Goal: Find specific page/section: Find specific page/section

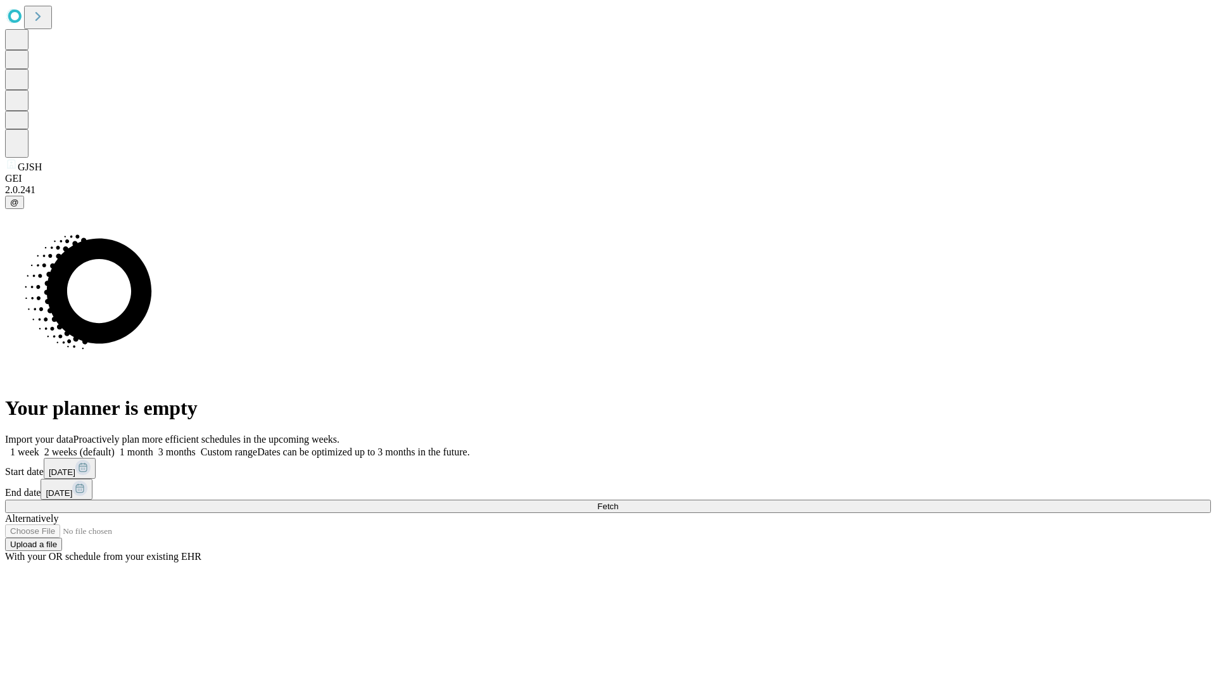
click at [618, 502] on span "Fetch" at bounding box center [607, 507] width 21 height 10
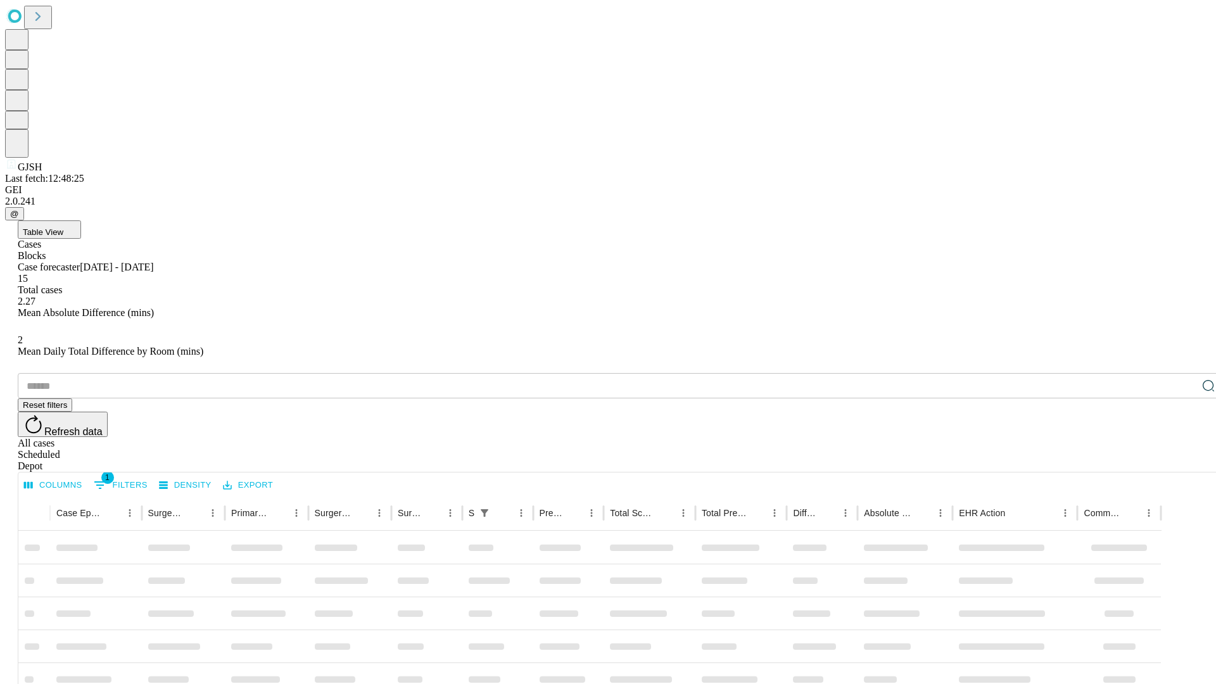
click at [1183, 460] on div "Depot" at bounding box center [621, 465] width 1206 height 11
